Goal: Information Seeking & Learning: Learn about a topic

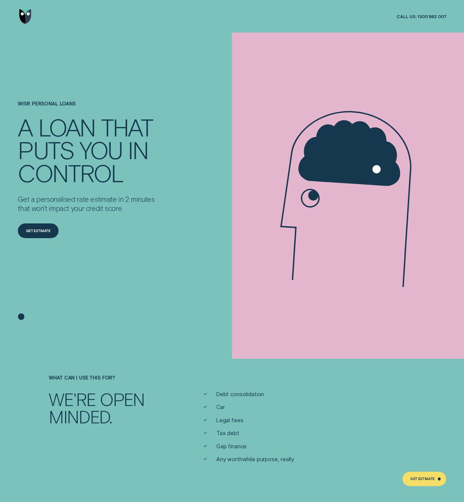
click at [299, 333] on div "Silhouette - Two" at bounding box center [349, 196] width 229 height 326
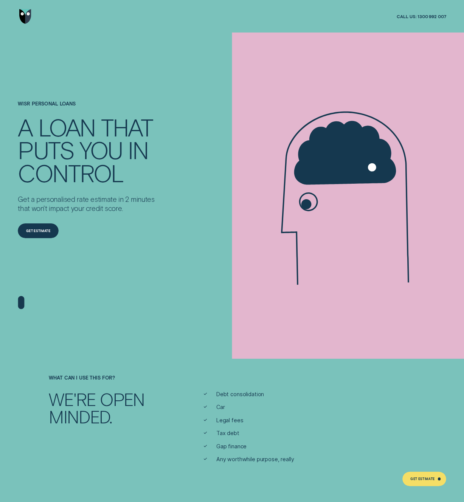
click at [181, 321] on div "Wisr Personal Loans A LOAN THAT PUTS YOU IN CONTROL Get a personalised rate est…" at bounding box center [108, 179] width 186 height 293
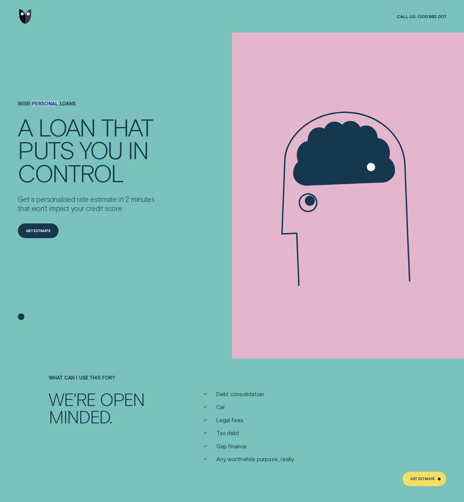
click at [292, 145] on icon at bounding box center [348, 198] width 183 height 267
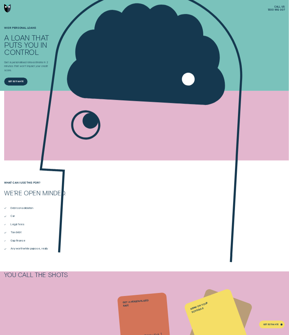
click at [225, 104] on icon at bounding box center [146, 54] width 159 height 103
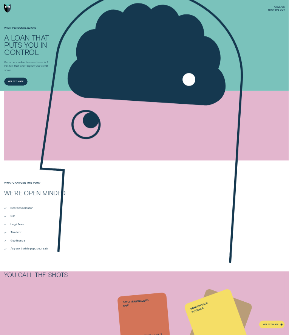
click at [180, 160] on div "Silhouette - Two" at bounding box center [146, 126] width 285 height 70
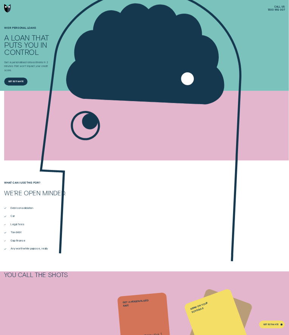
click at [185, 137] on icon at bounding box center [146, 126] width 285 height 416
